Goal: Find specific page/section: Find specific page/section

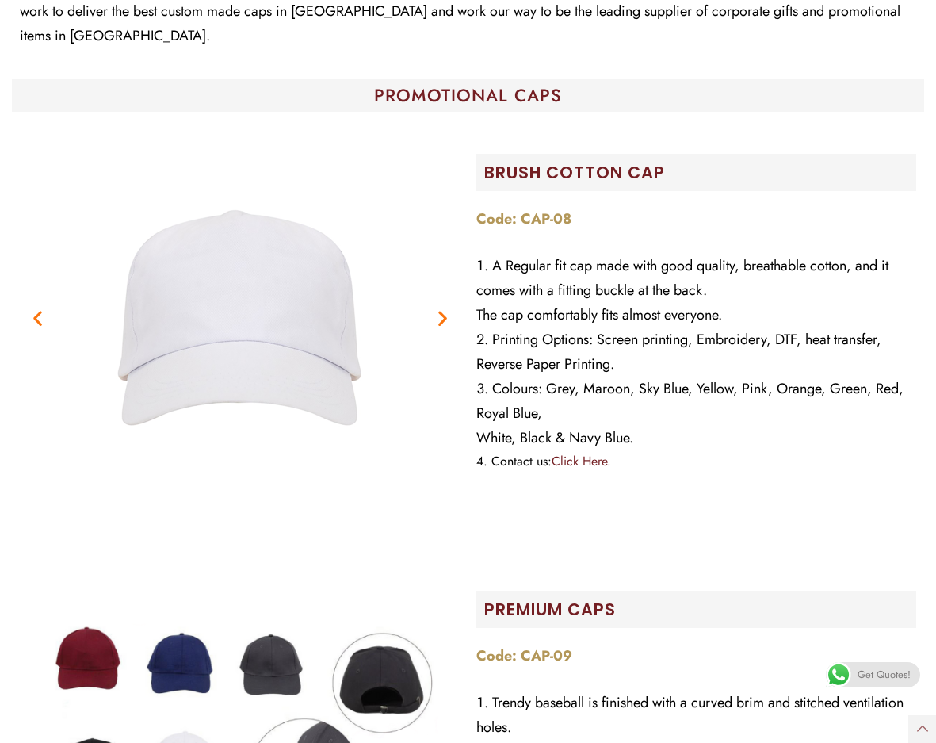
scroll to position [396, 0]
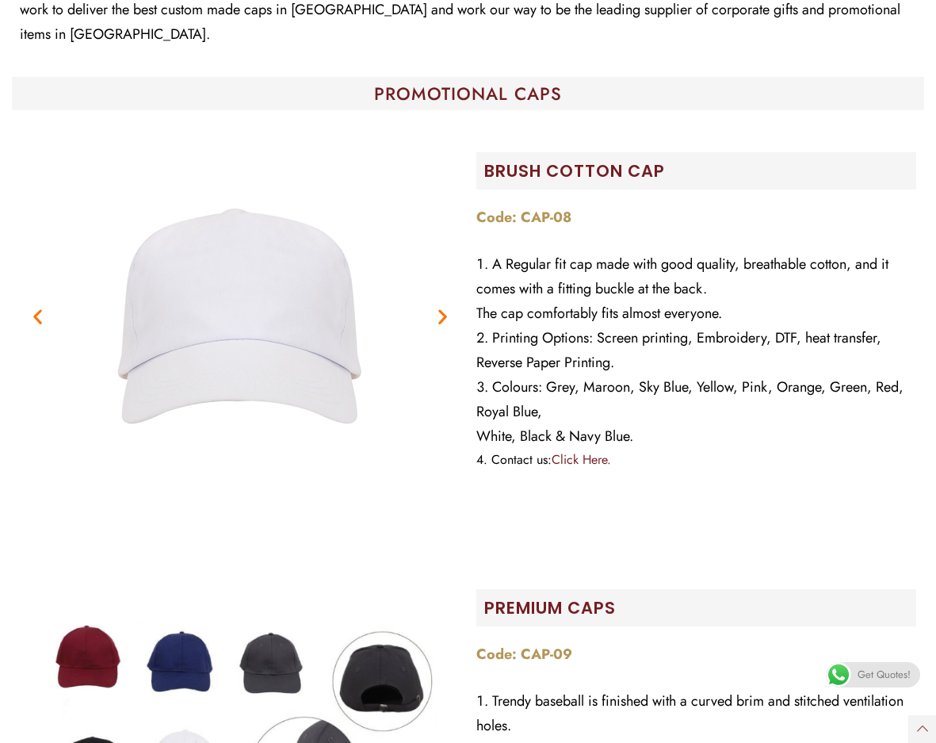
click at [451, 306] on icon "Next slide" at bounding box center [443, 316] width 20 height 20
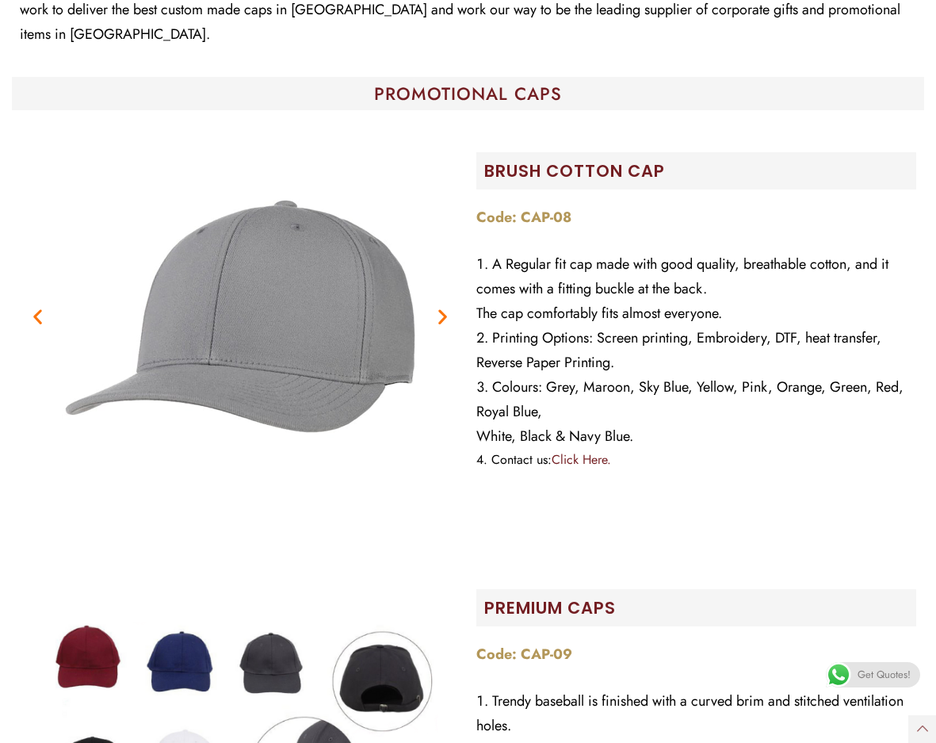
click at [442, 306] on icon "Next slide" at bounding box center [443, 316] width 20 height 20
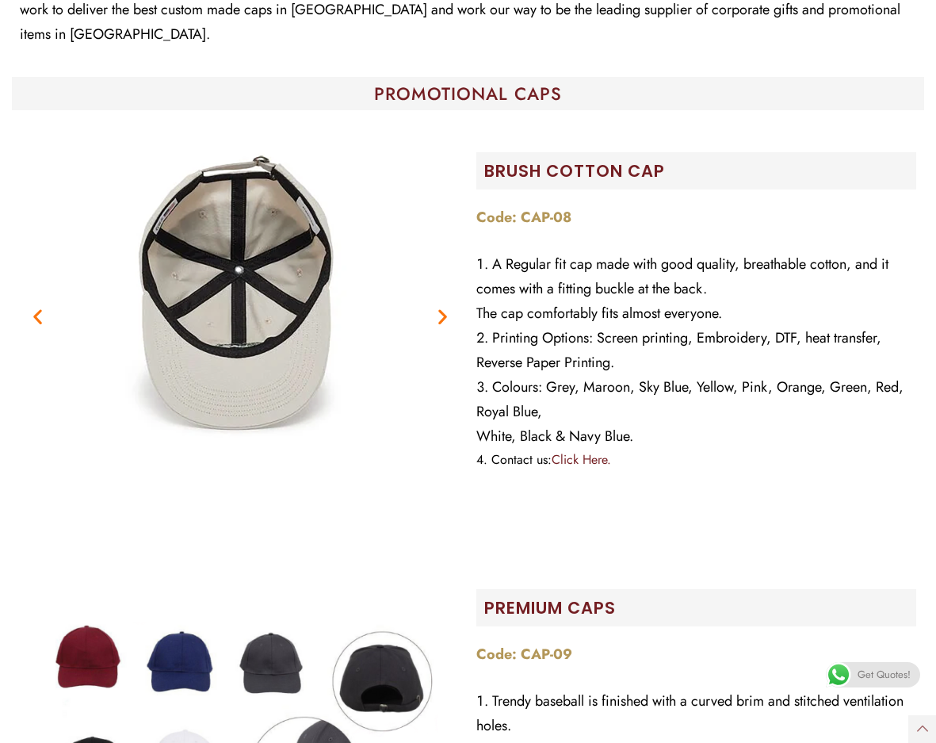
click at [442, 306] on icon "Next slide" at bounding box center [443, 316] width 20 height 20
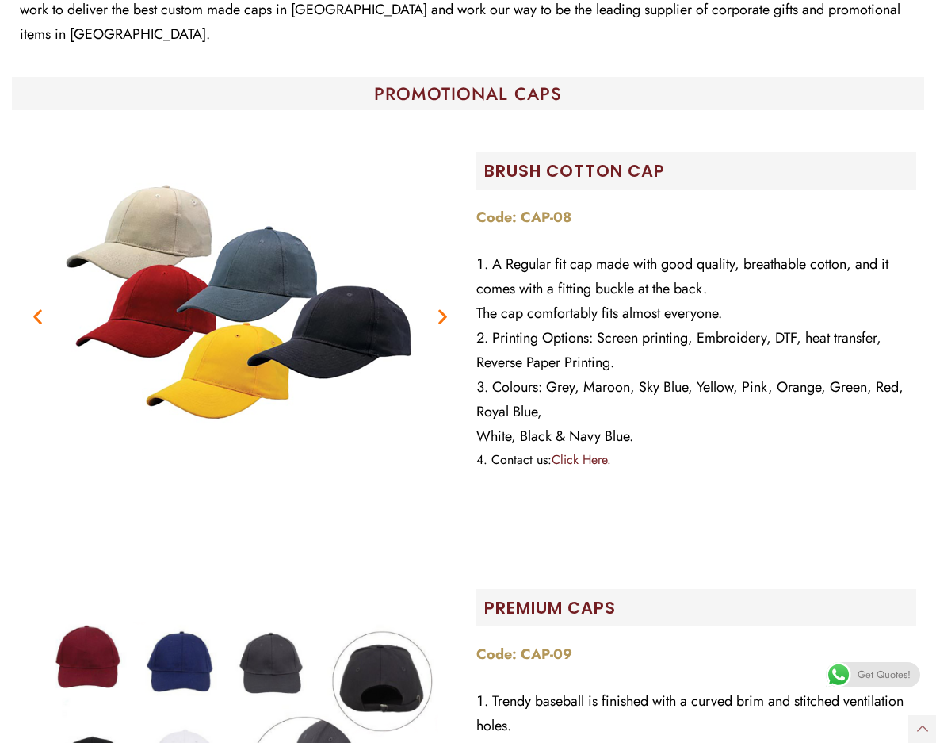
click at [443, 306] on icon "Next slide" at bounding box center [443, 316] width 20 height 20
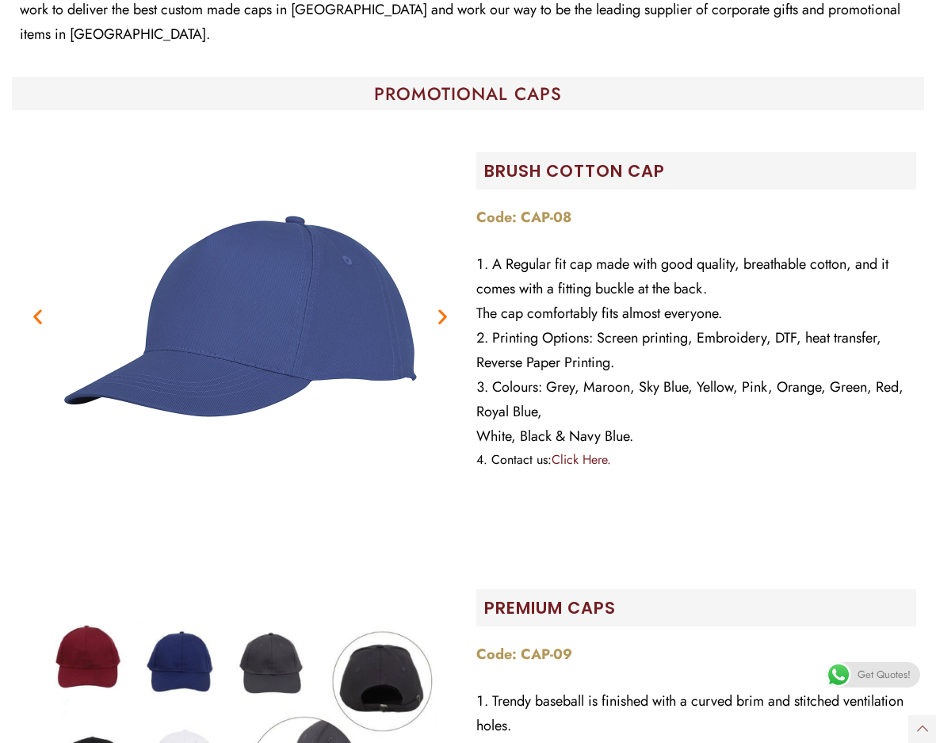
click at [443, 306] on icon "Next slide" at bounding box center [443, 316] width 20 height 20
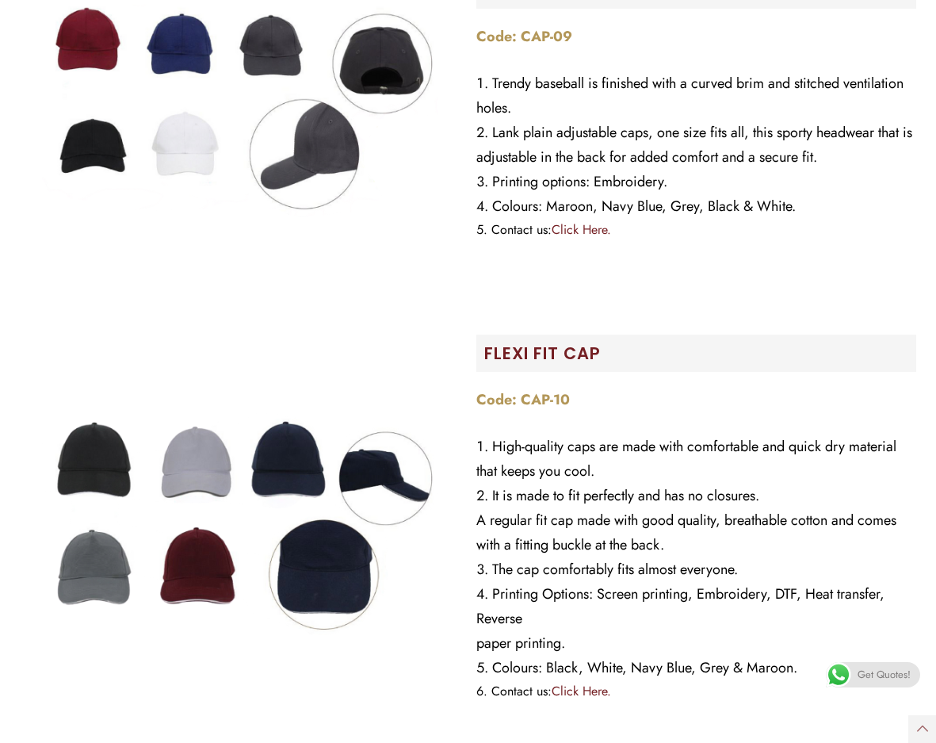
scroll to position [1030, 0]
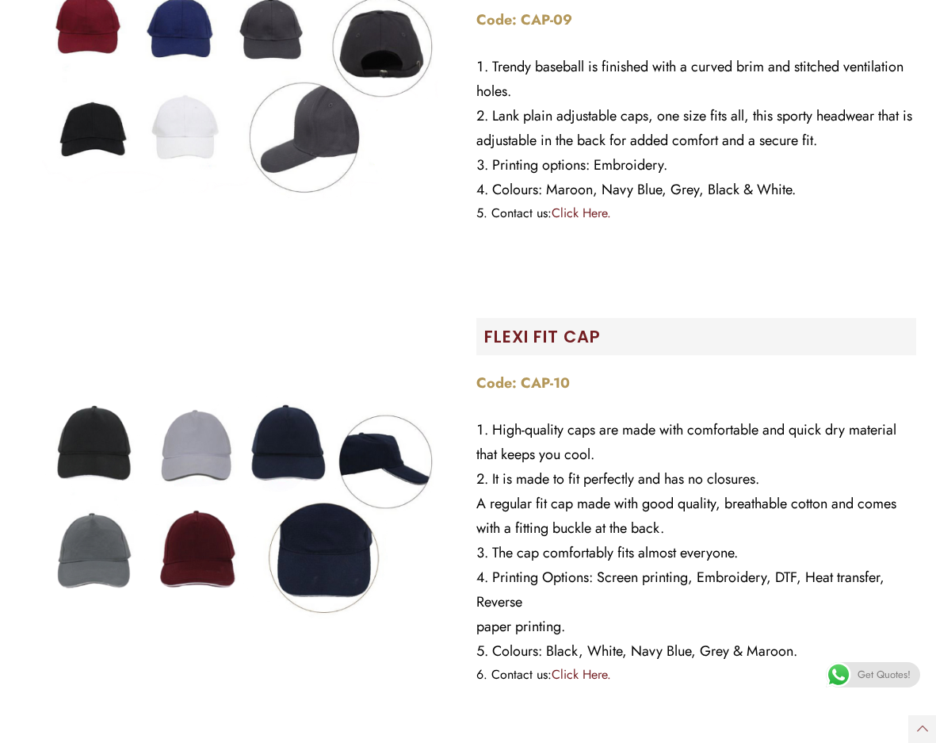
click at [380, 449] on img at bounding box center [240, 506] width 396 height 396
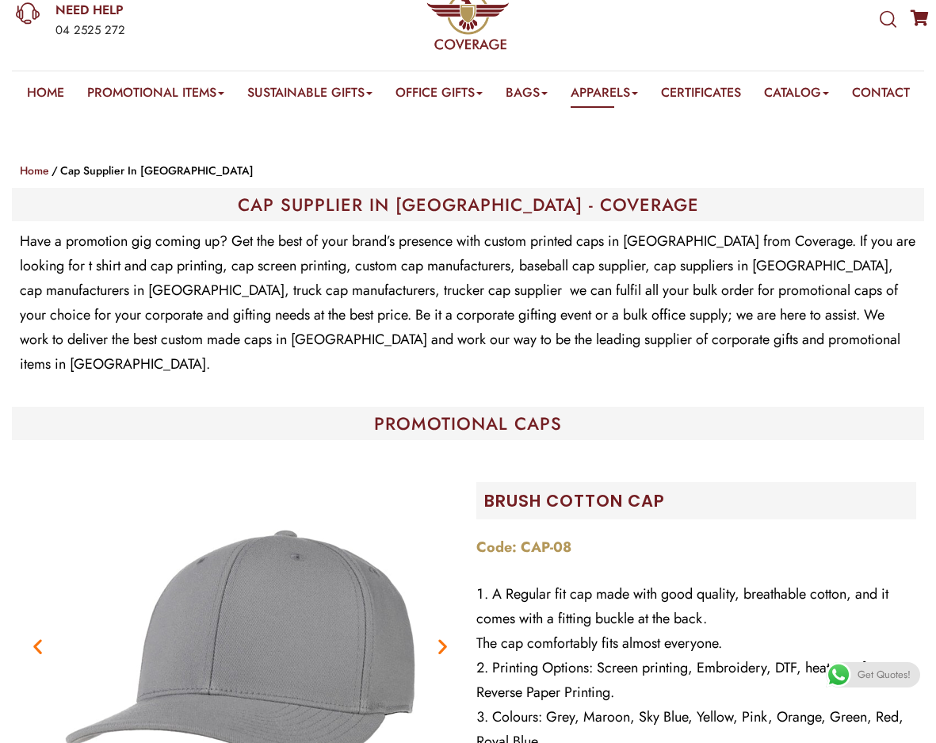
scroll to position [0, 0]
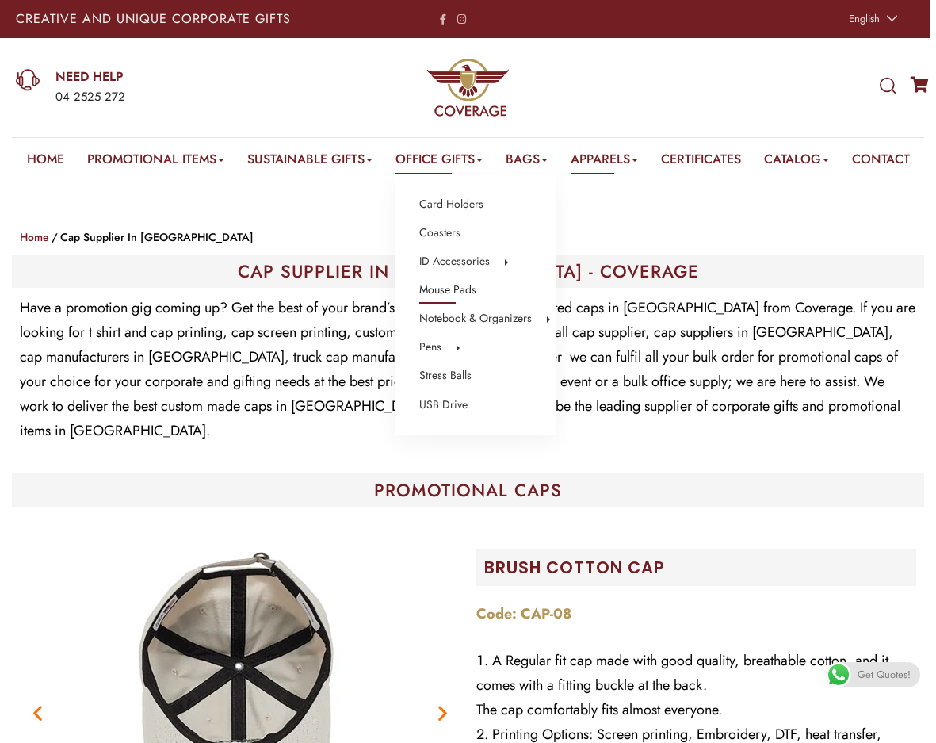
click at [455, 292] on link "Mouse Pads" at bounding box center [447, 290] width 57 height 21
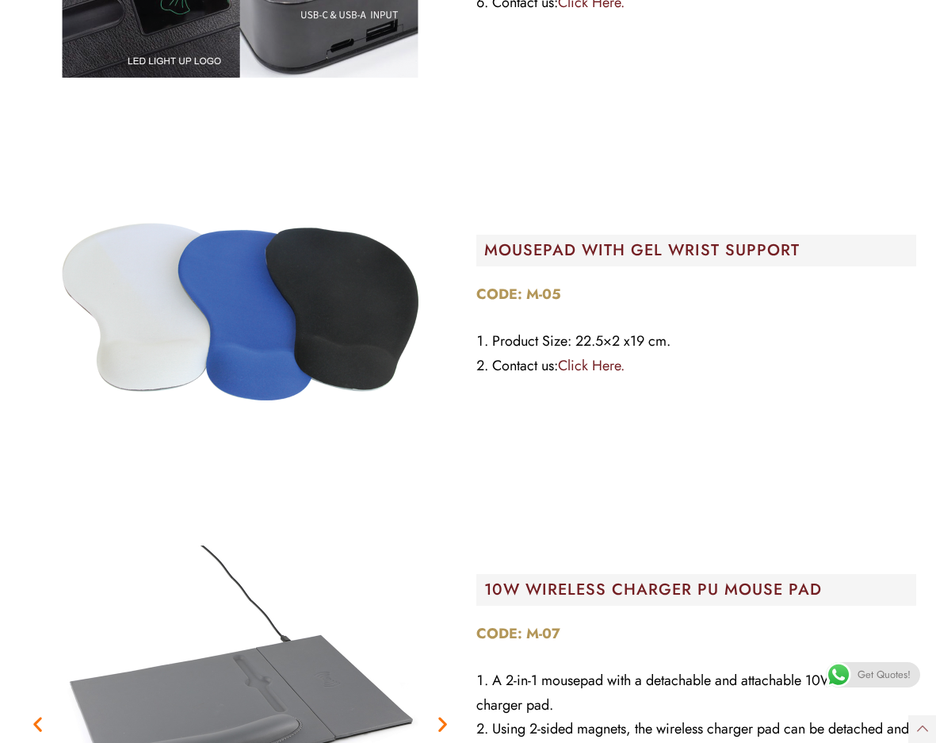
scroll to position [1982, 0]
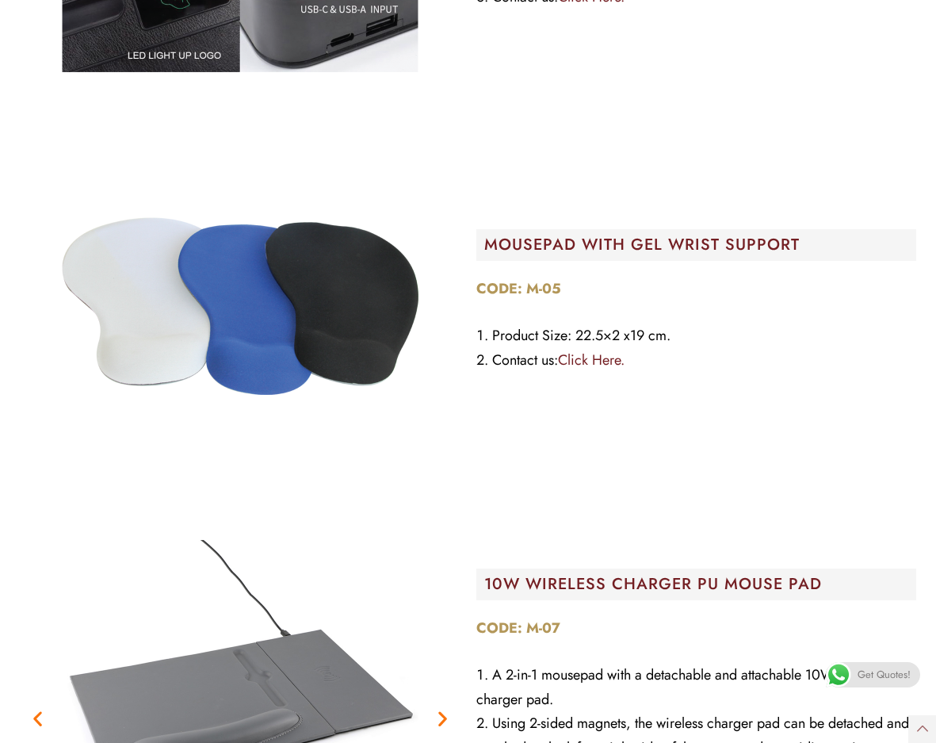
click at [596, 357] on link "Click Here." at bounding box center [591, 360] width 67 height 21
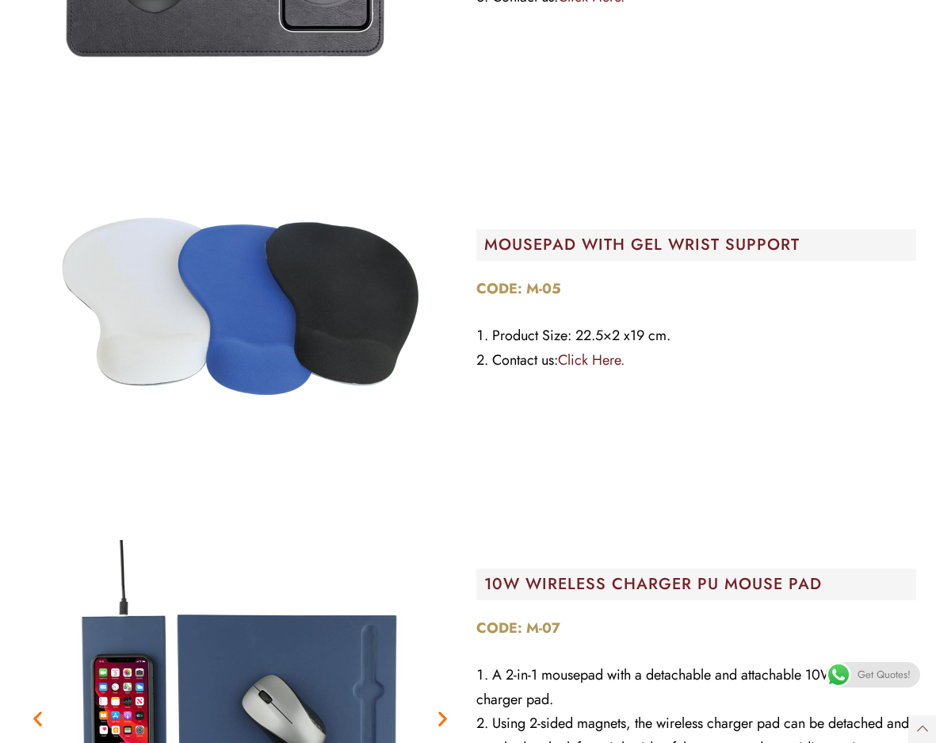
click at [598, 361] on link "Click Here." at bounding box center [591, 360] width 67 height 21
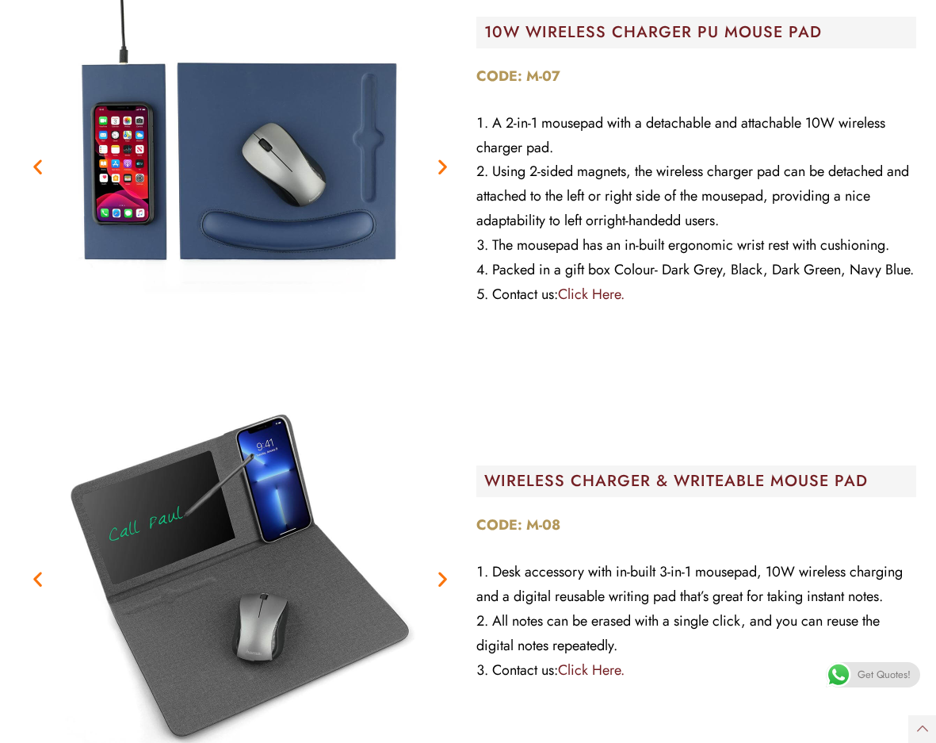
scroll to position [2537, 0]
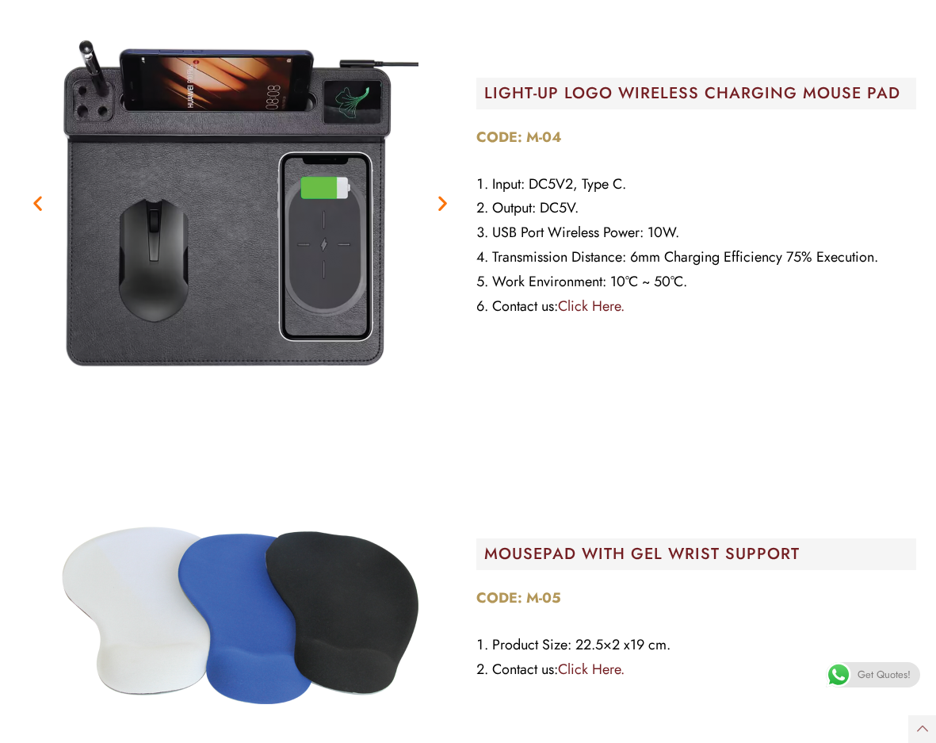
scroll to position [2061, 0]
